Goal: Contribute content: Add original content to the website for others to see

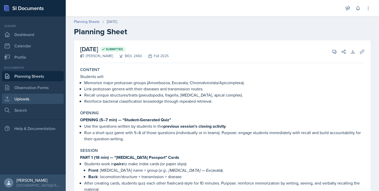
click at [23, 98] on link "Uploads" at bounding box center [33, 99] width 62 height 10
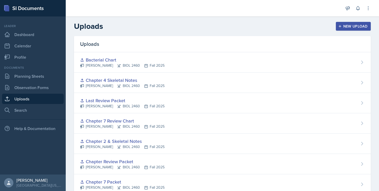
click at [346, 27] on div "New Upload" at bounding box center [354, 26] width 29 height 4
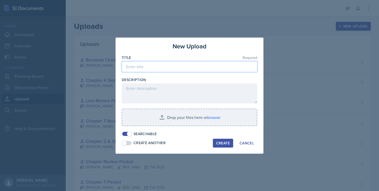
click at [160, 69] on input at bounding box center [190, 66] width 136 height 11
click at [131, 66] on input "OPening quiz" at bounding box center [190, 66] width 136 height 11
type input "Opening quiz"
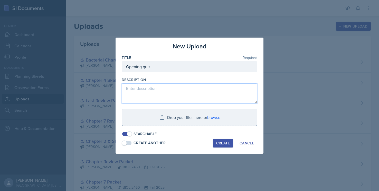
click at [156, 89] on textarea at bounding box center [190, 93] width 136 height 20
type textarea "s"
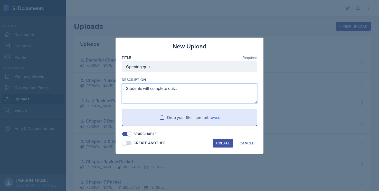
type textarea "Students will complete quiz."
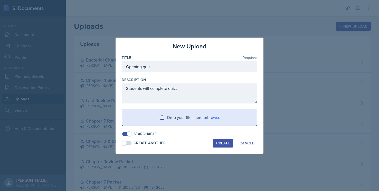
click at [169, 118] on input "file" at bounding box center [189, 117] width 135 height 16
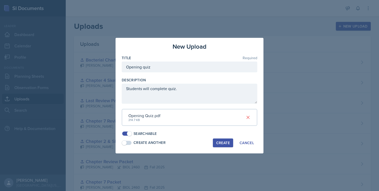
click at [220, 141] on div "Create" at bounding box center [223, 143] width 14 height 4
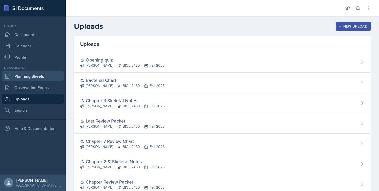
click at [31, 76] on link "Planning Sheets" at bounding box center [33, 76] width 62 height 10
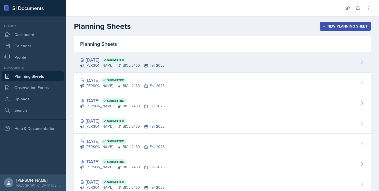
click at [106, 60] on div "[DATE] Submitted" at bounding box center [122, 59] width 85 height 7
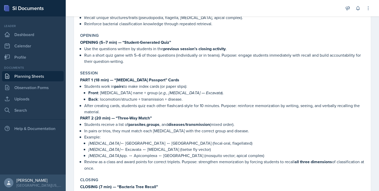
scroll to position [77, 0]
